Goal: Information Seeking & Learning: Learn about a topic

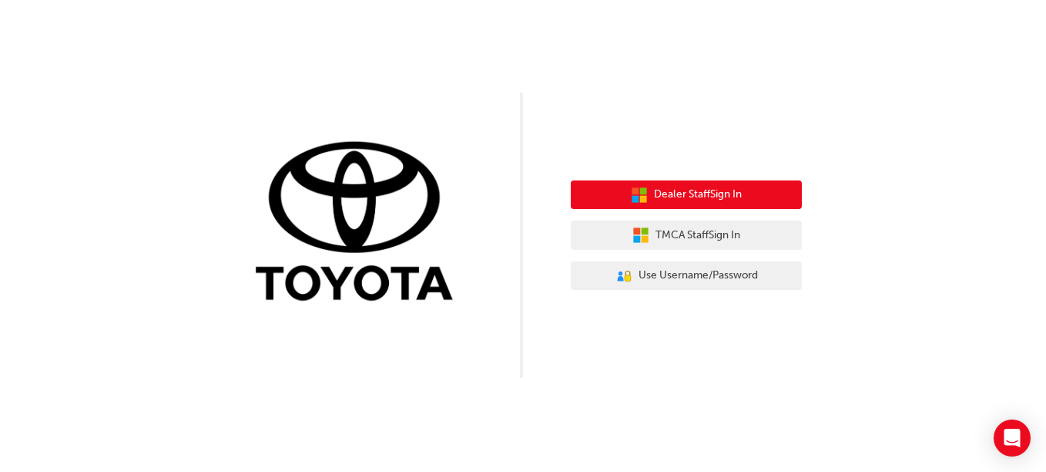
click at [682, 194] on span "Dealer Staff Sign In" at bounding box center [698, 195] width 88 height 18
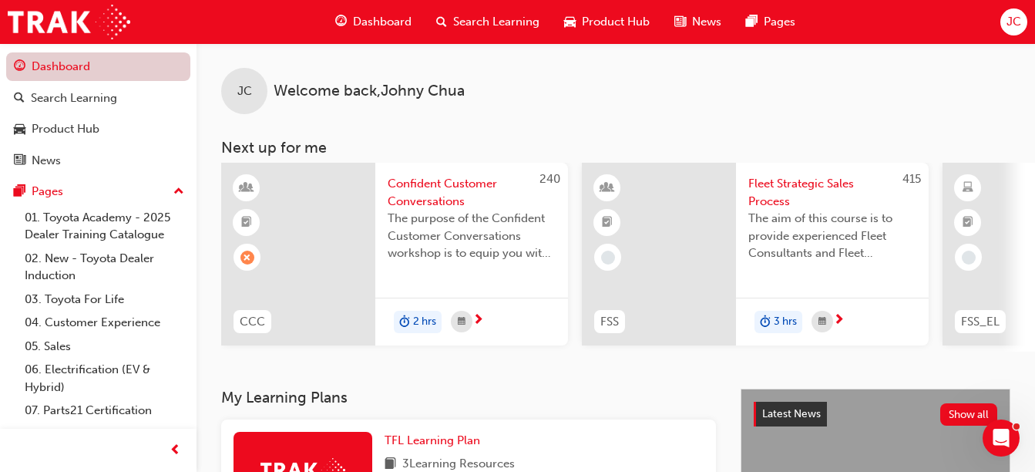
click at [99, 69] on link "Dashboard" at bounding box center [98, 66] width 184 height 29
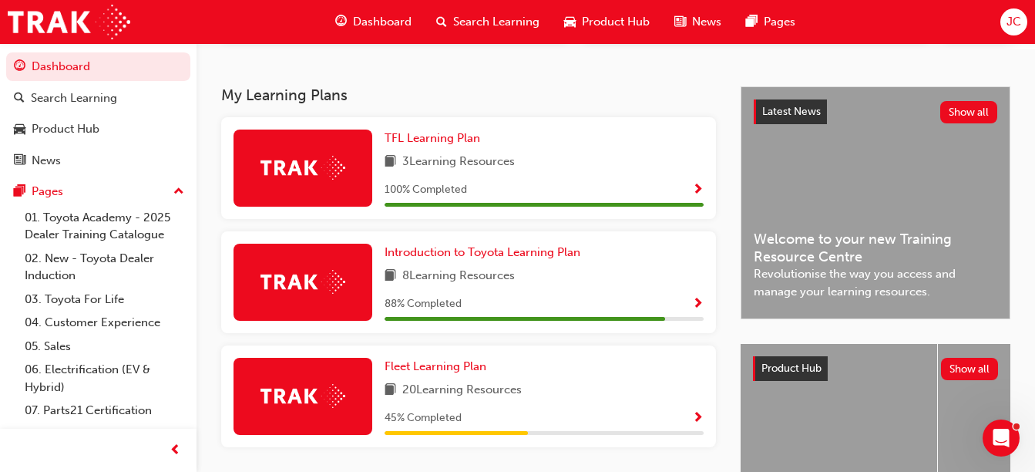
scroll to position [308, 0]
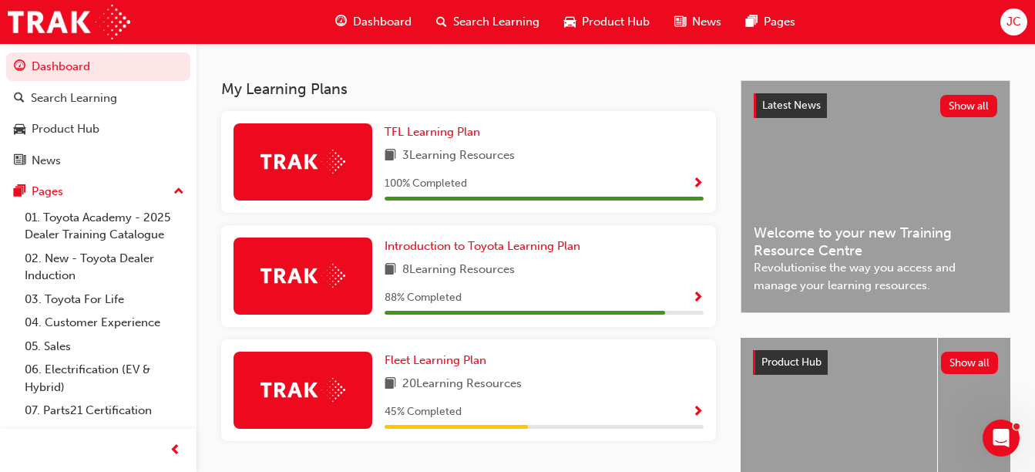
click at [547, 300] on div "88 % Completed" at bounding box center [543, 297] width 319 height 19
click at [699, 304] on span "Show Progress" at bounding box center [698, 298] width 12 height 14
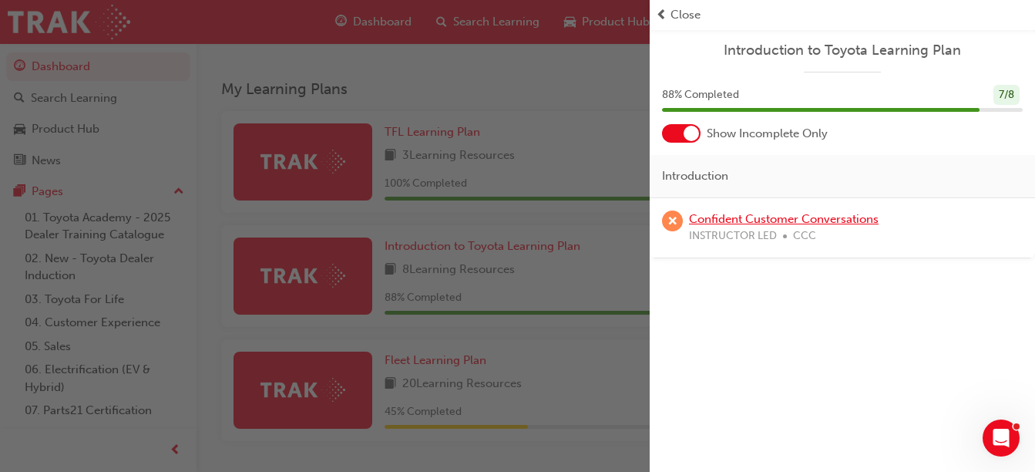
click at [771, 213] on link "Confident Customer Conversations" at bounding box center [784, 219] width 190 height 14
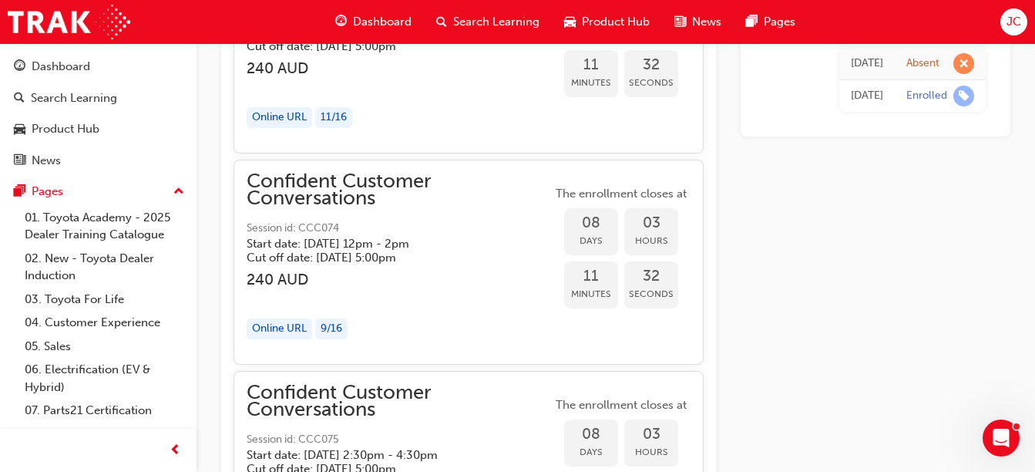
scroll to position [1457, 0]
